Goal: Obtain resource: Obtain resource

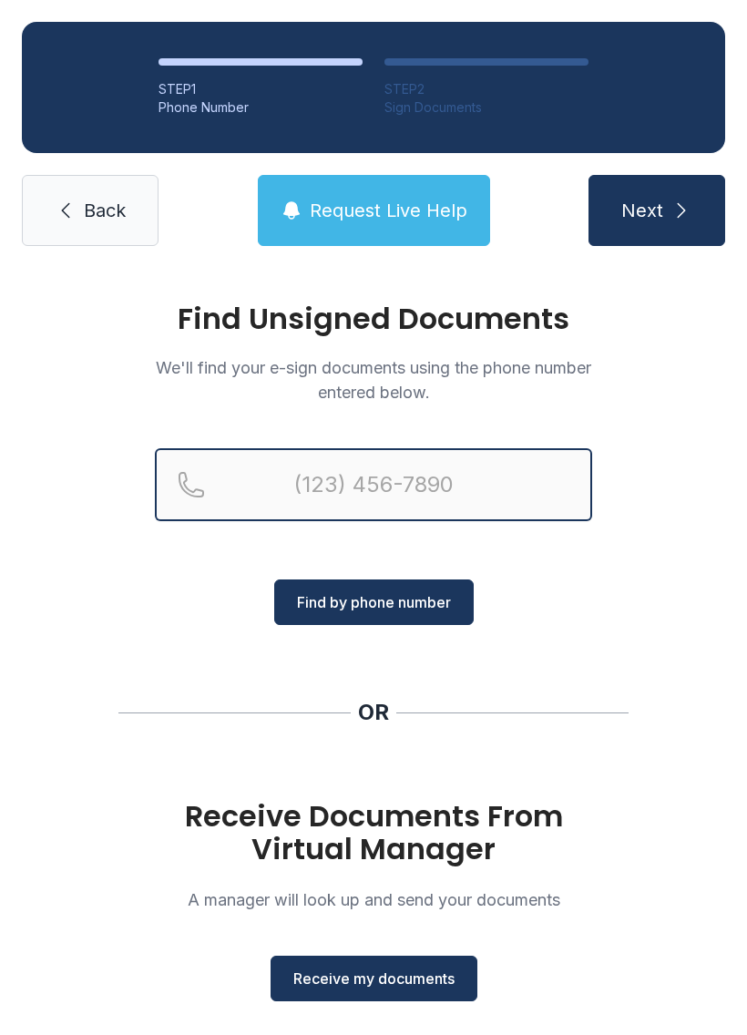
click at [424, 459] on input "Reservation phone number" at bounding box center [373, 484] width 437 height 73
type input "[PHONE_NUMBER]"
click at [656, 210] on button "Next" at bounding box center [656, 210] width 137 height 71
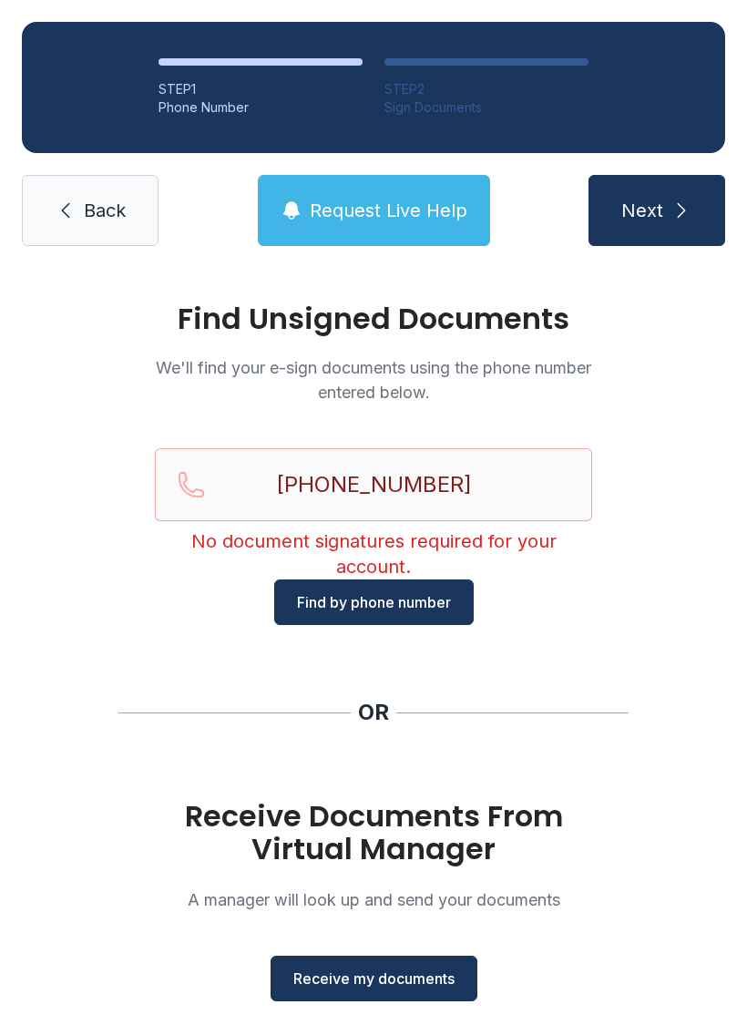
click at [629, 185] on button "Next" at bounding box center [656, 210] width 137 height 71
click at [685, 225] on button "Next" at bounding box center [656, 210] width 137 height 71
click at [394, 977] on span "Receive my documents" at bounding box center [373, 978] width 161 height 22
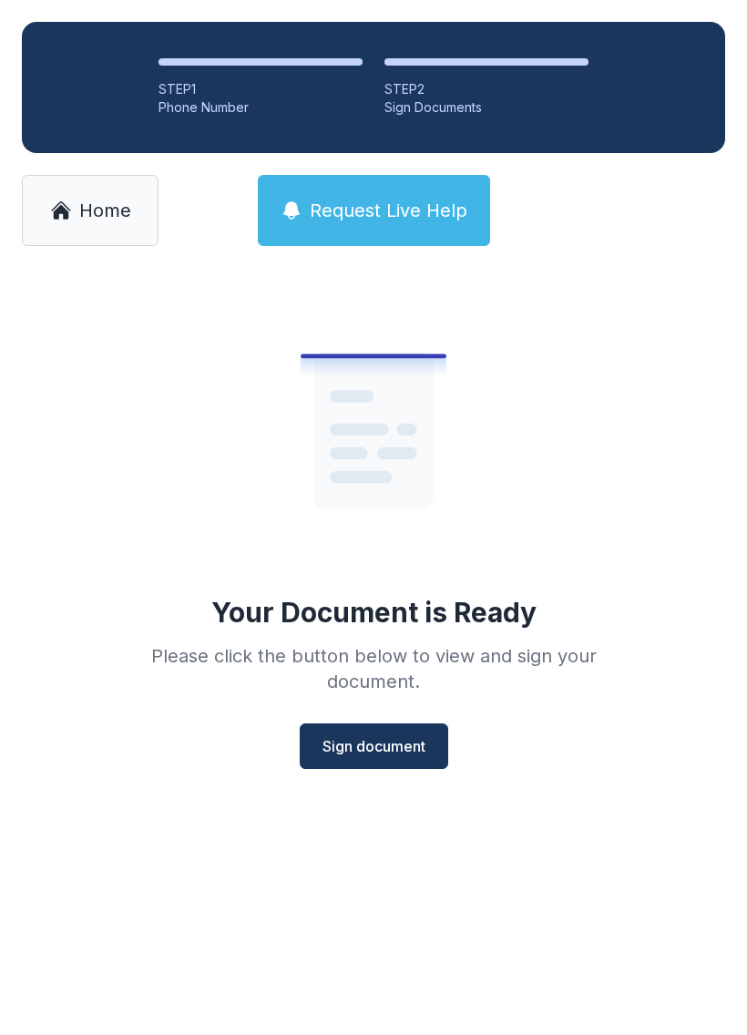
click at [381, 751] on span "Sign document" at bounding box center [373, 746] width 103 height 22
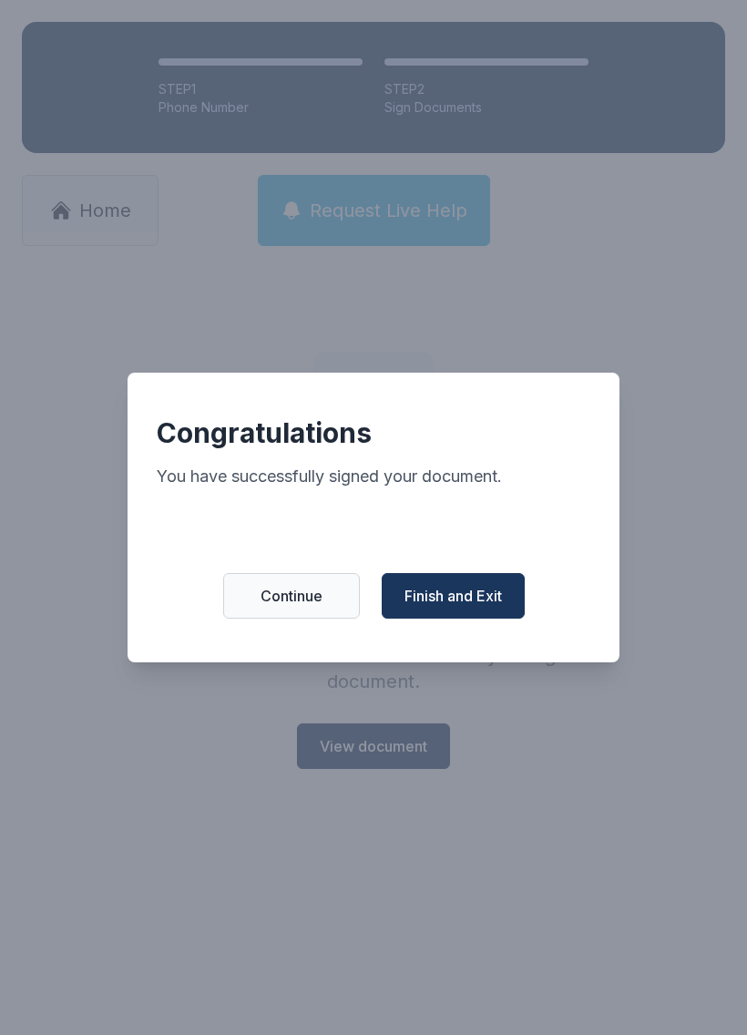
click at [454, 598] on span "Finish and Exit" at bounding box center [452, 596] width 97 height 22
